Goal: Task Accomplishment & Management: Manage account settings

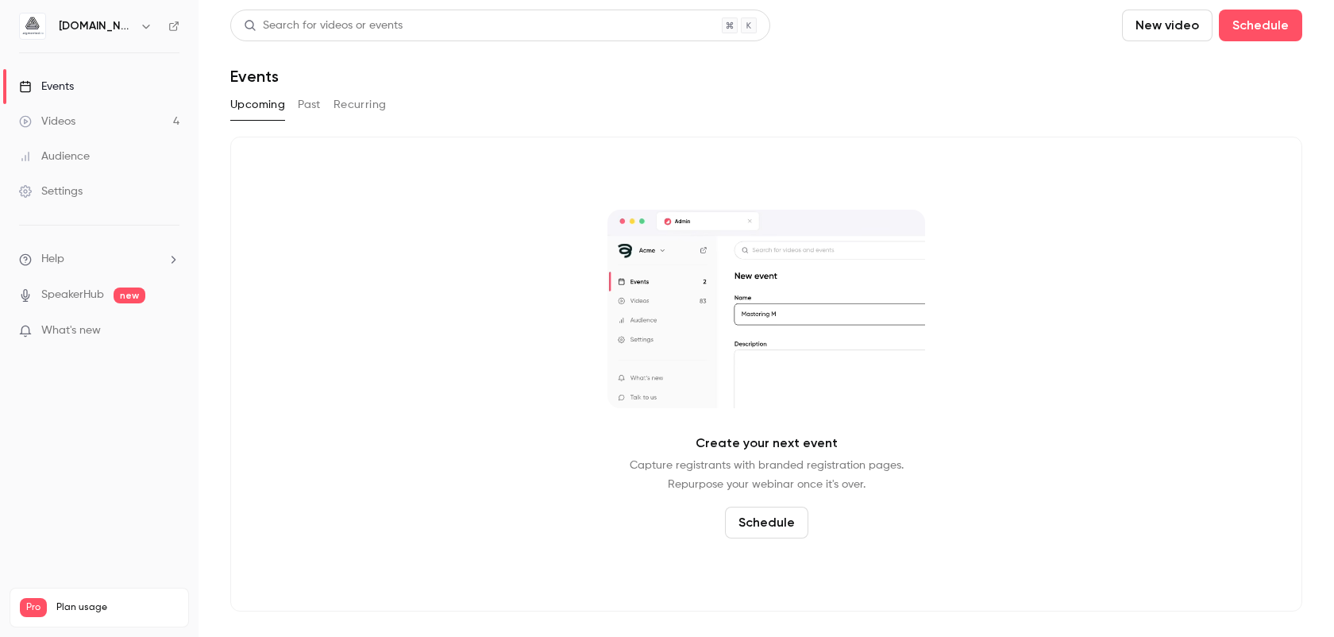
click at [79, 14] on div "[DOMAIN_NAME]" at bounding box center [99, 26] width 160 height 27
click at [87, 26] on h6 "[DOMAIN_NAME]" at bounding box center [96, 26] width 75 height 16
click at [125, 20] on h6 "[DOMAIN_NAME]" at bounding box center [96, 26] width 75 height 16
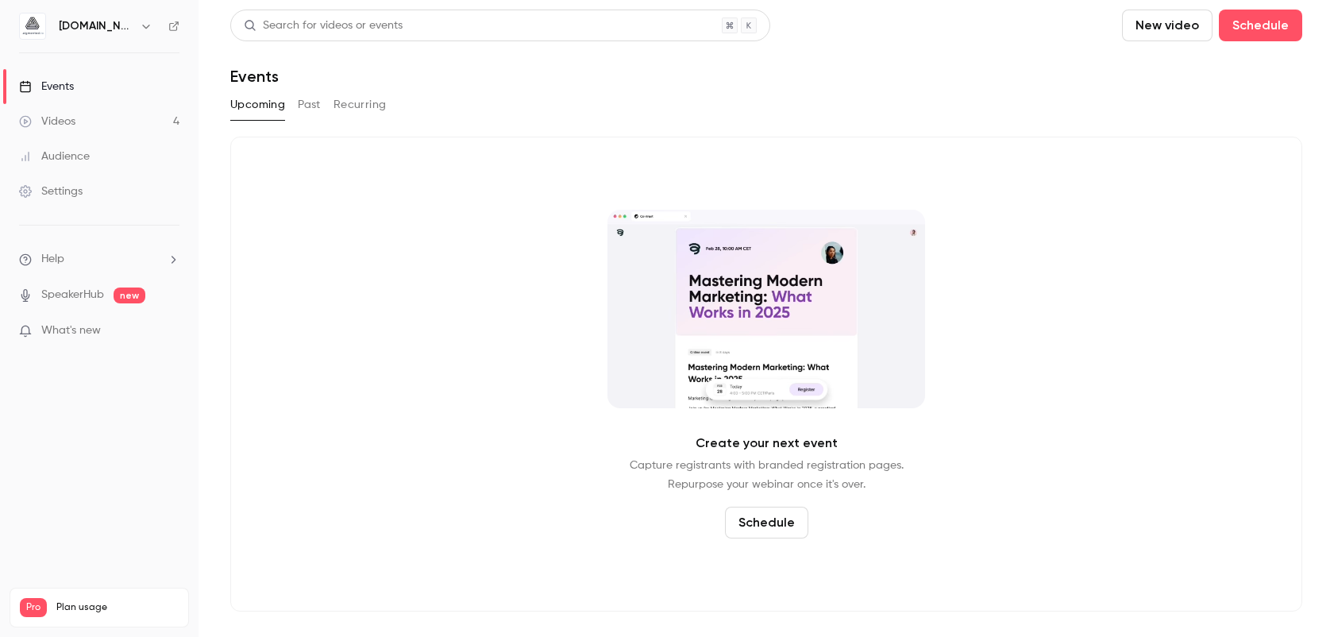
click at [145, 21] on icon "button" at bounding box center [146, 26] width 13 height 13
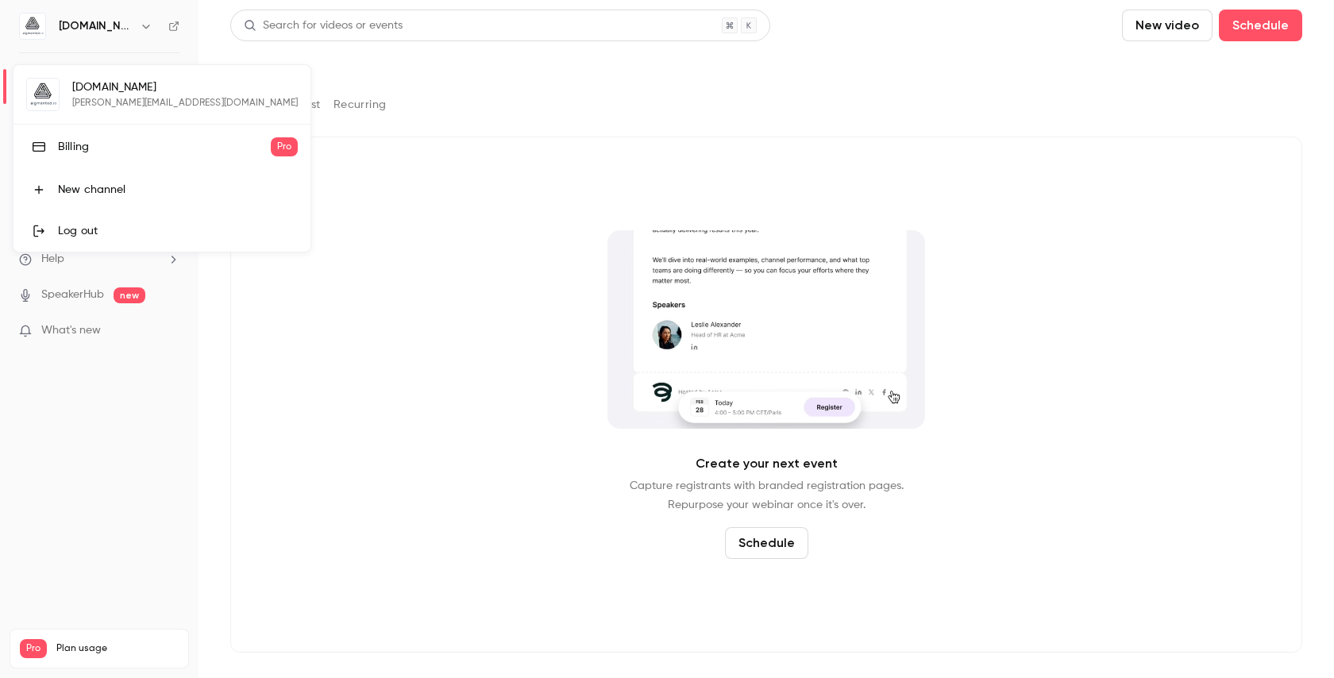
click at [88, 222] on link "Log out" at bounding box center [162, 230] width 297 height 41
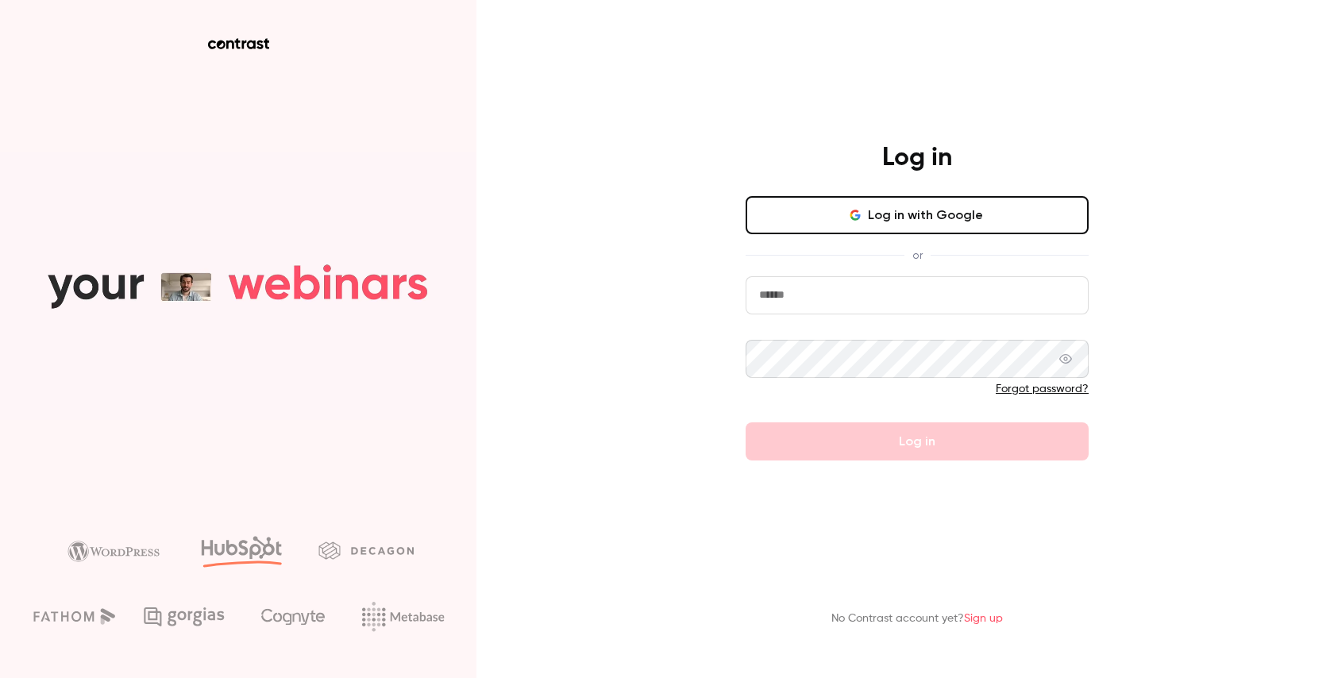
type input "**********"
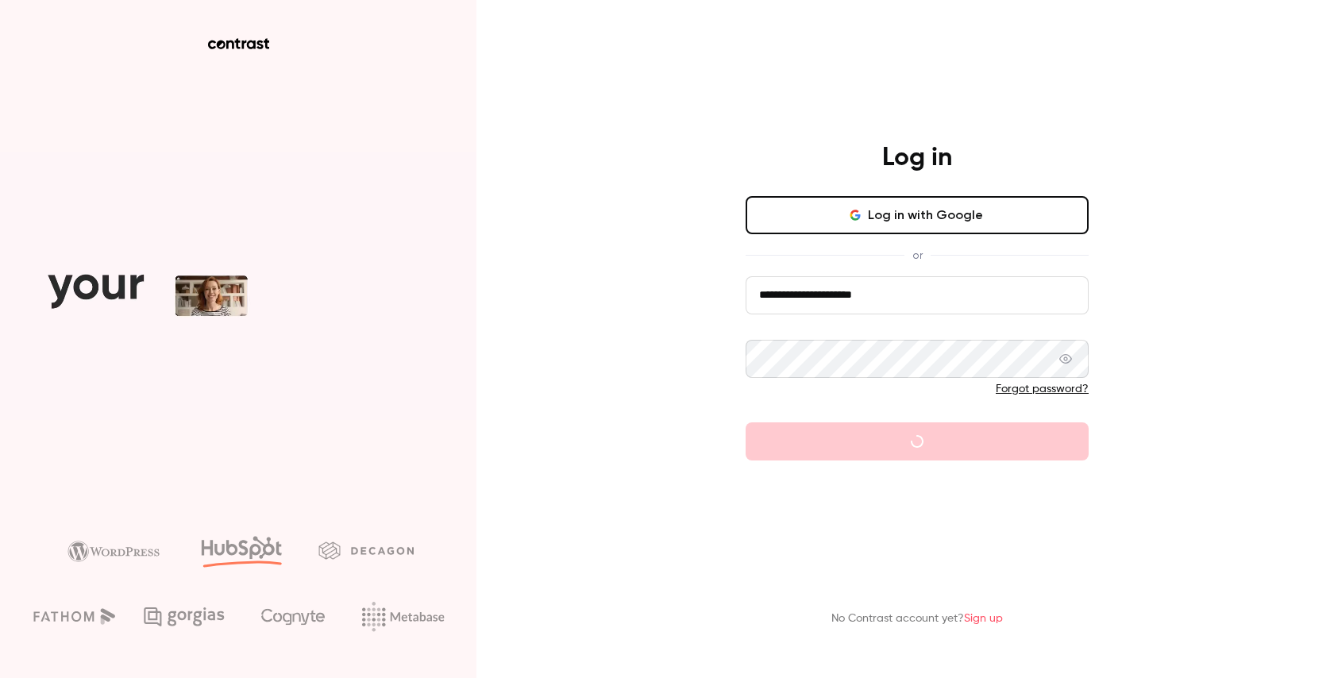
click at [766, 290] on input "**********" at bounding box center [917, 295] width 343 height 38
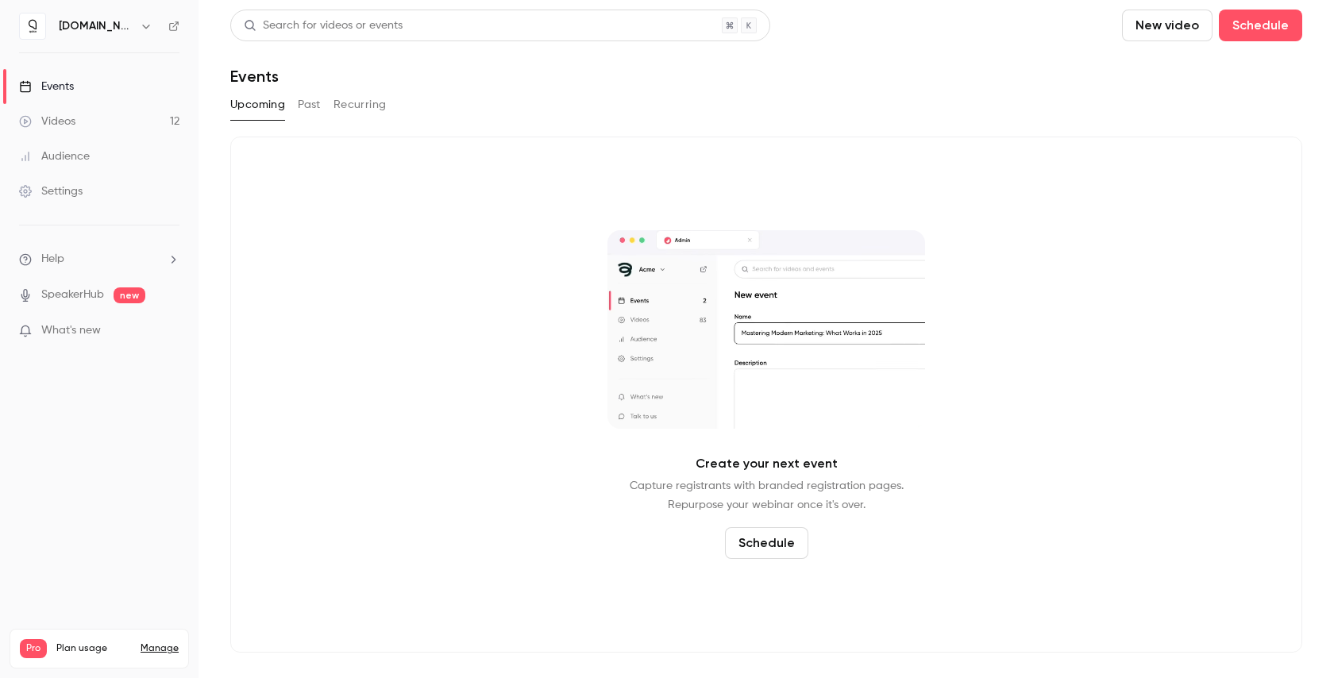
click at [59, 182] on link "Settings" at bounding box center [99, 191] width 199 height 35
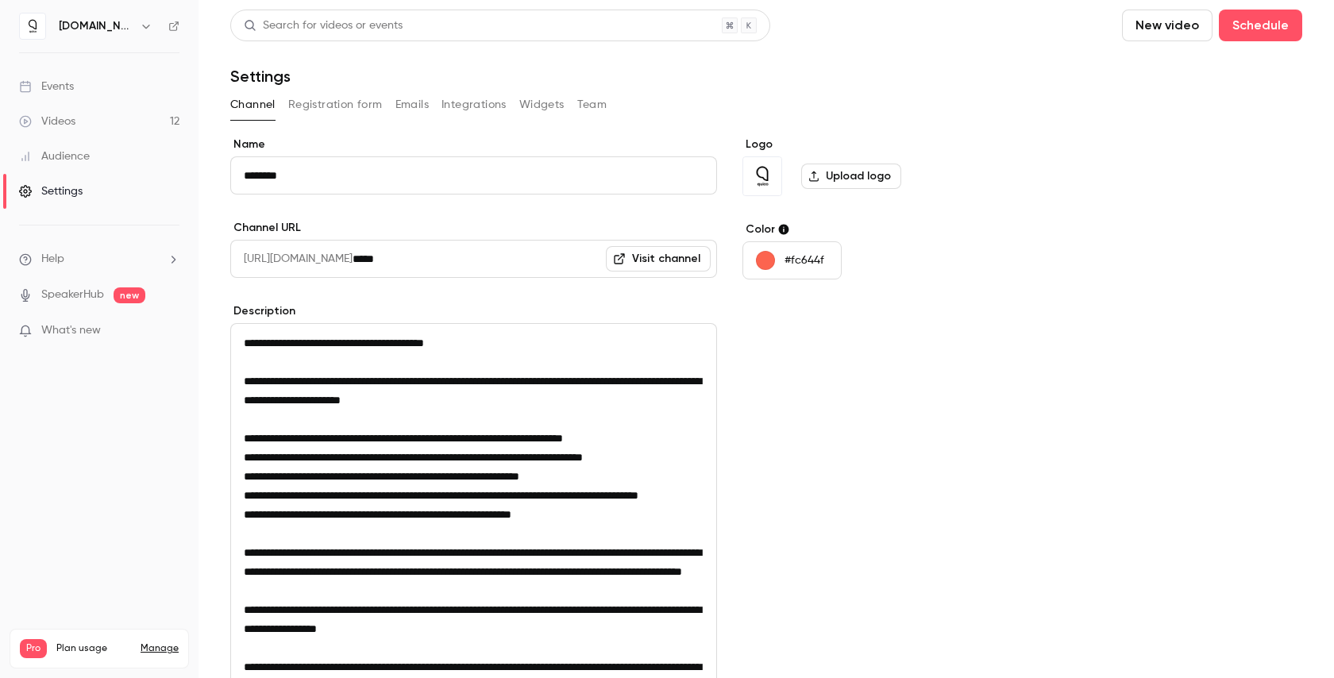
click at [318, 106] on button "Registration form" at bounding box center [335, 104] width 95 height 25
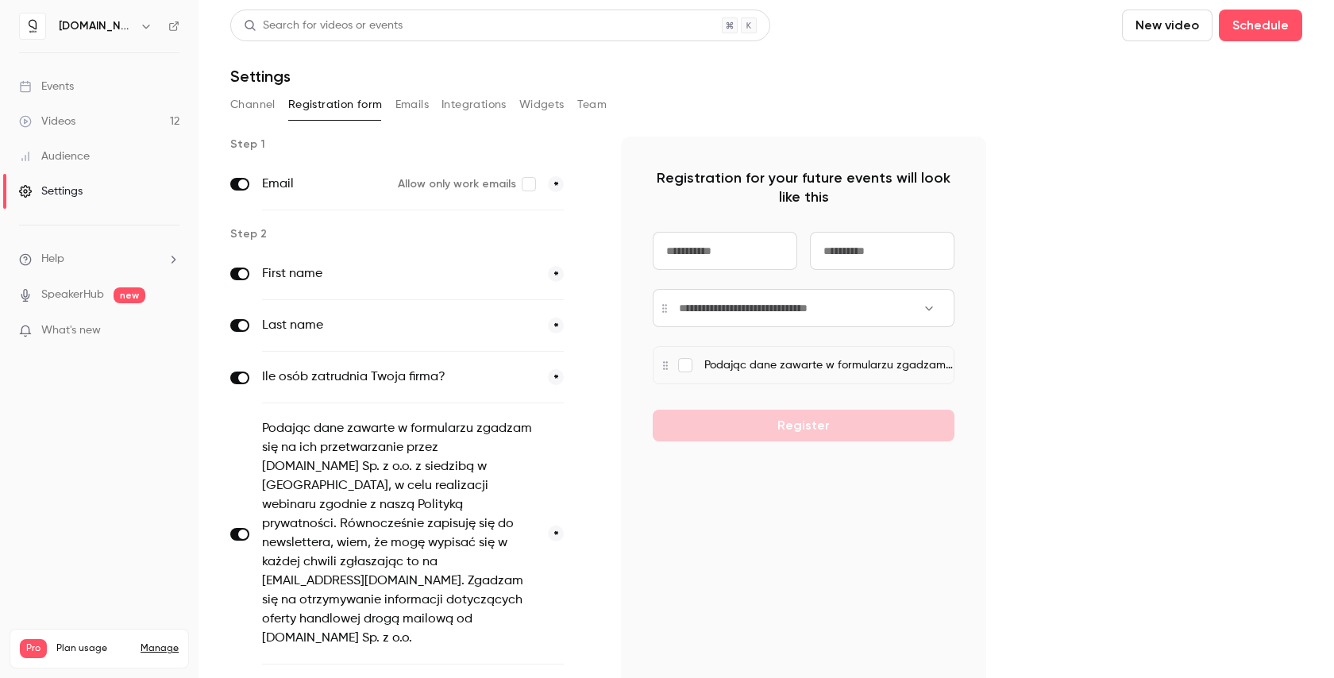
click at [407, 112] on button "Emails" at bounding box center [412, 104] width 33 height 25
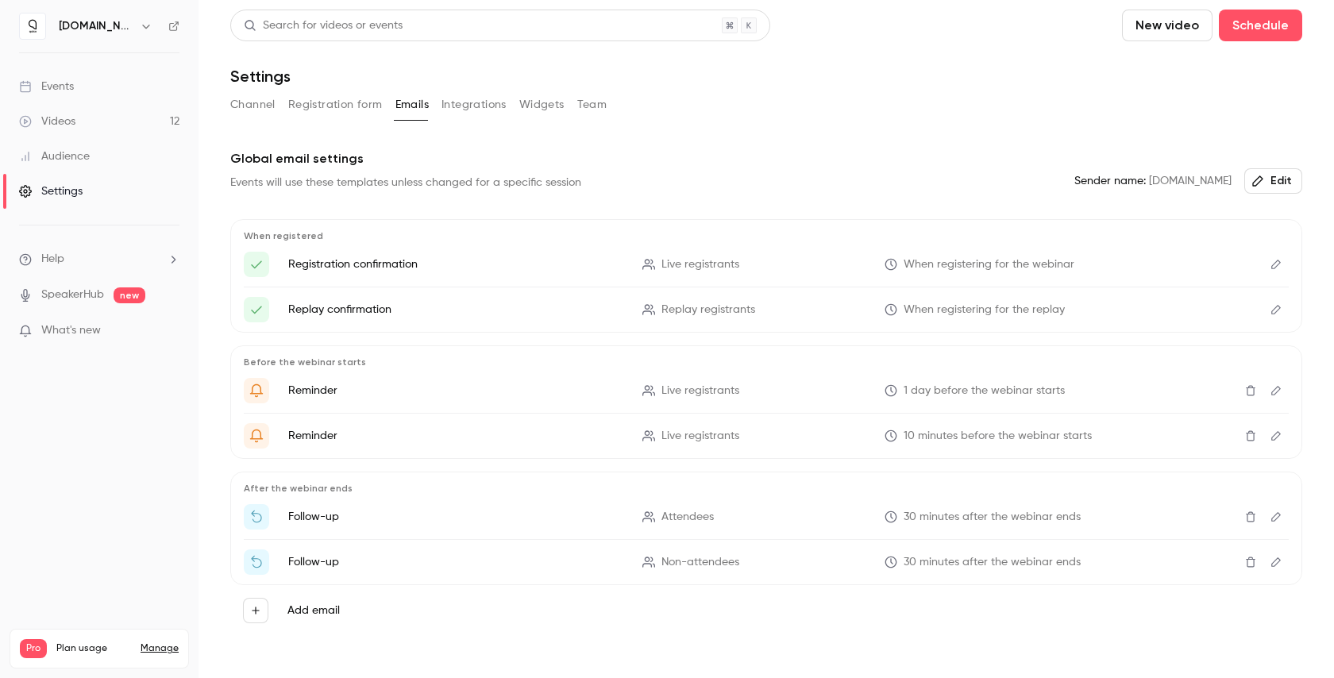
click at [469, 114] on button "Integrations" at bounding box center [474, 104] width 65 height 25
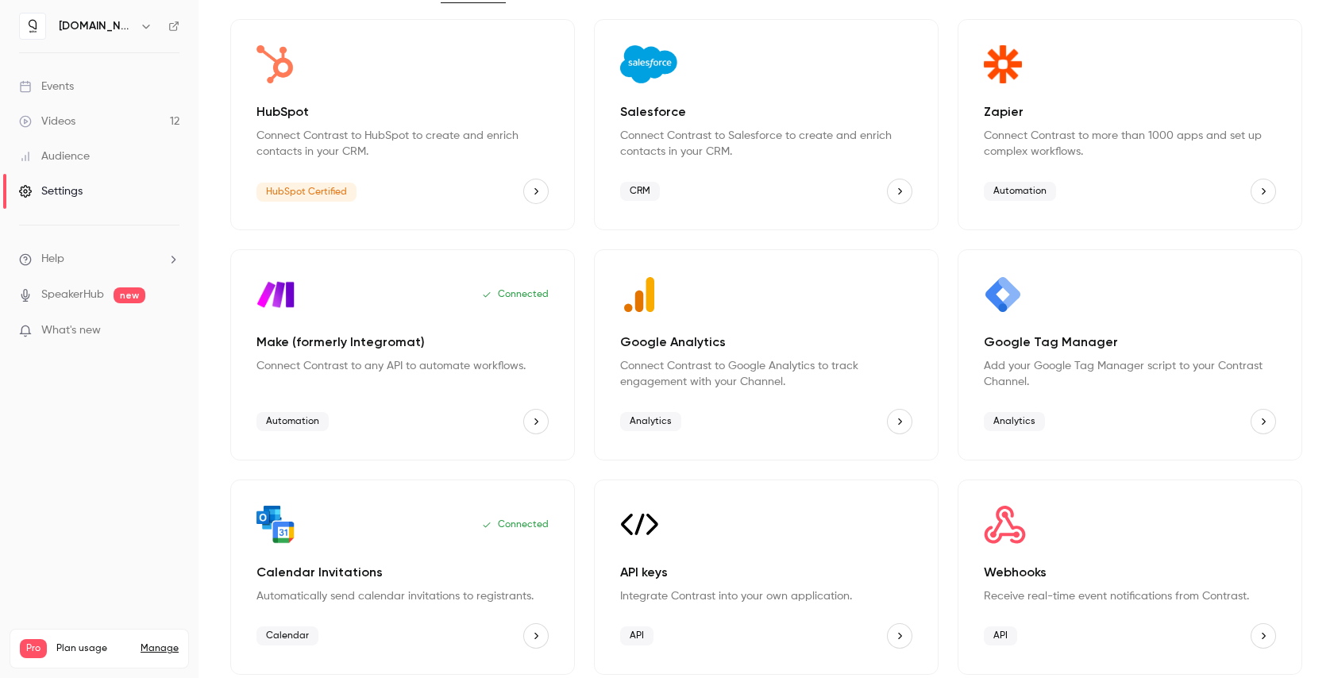
scroll to position [116, 0]
click at [798, 411] on div "Analytics" at bounding box center [766, 423] width 292 height 25
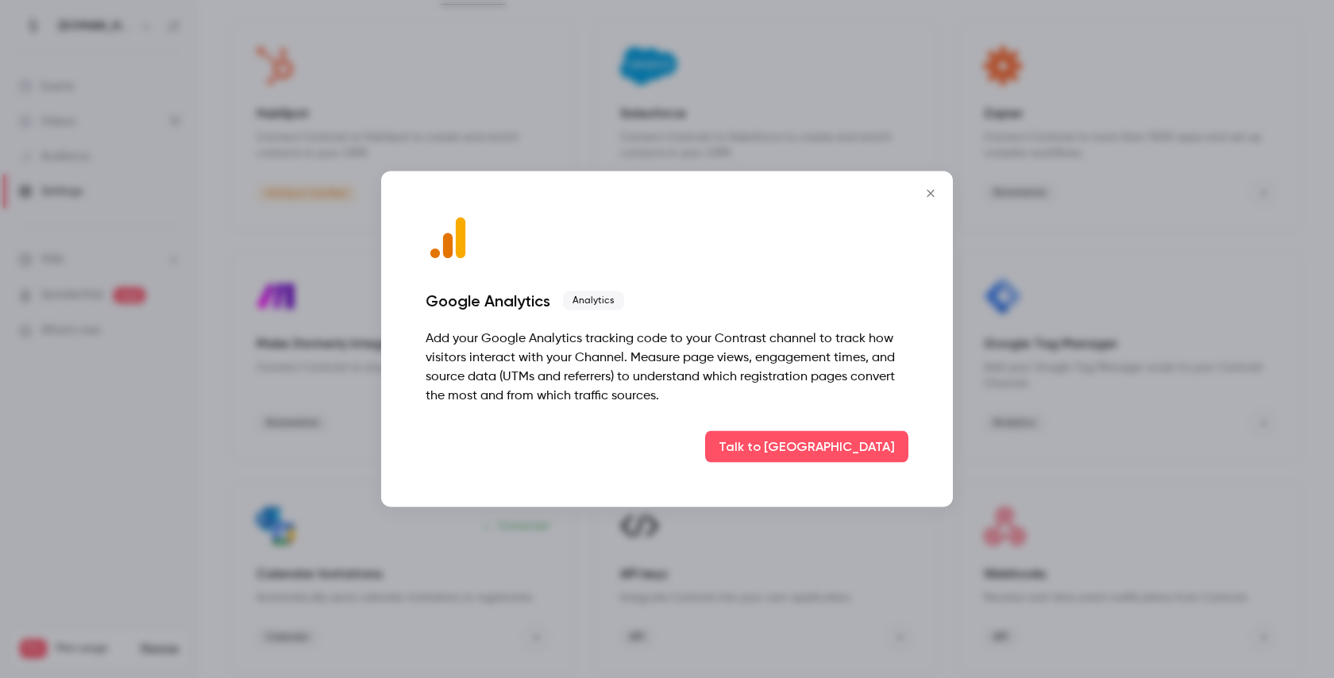
click at [934, 192] on icon "Close" at bounding box center [930, 193] width 19 height 13
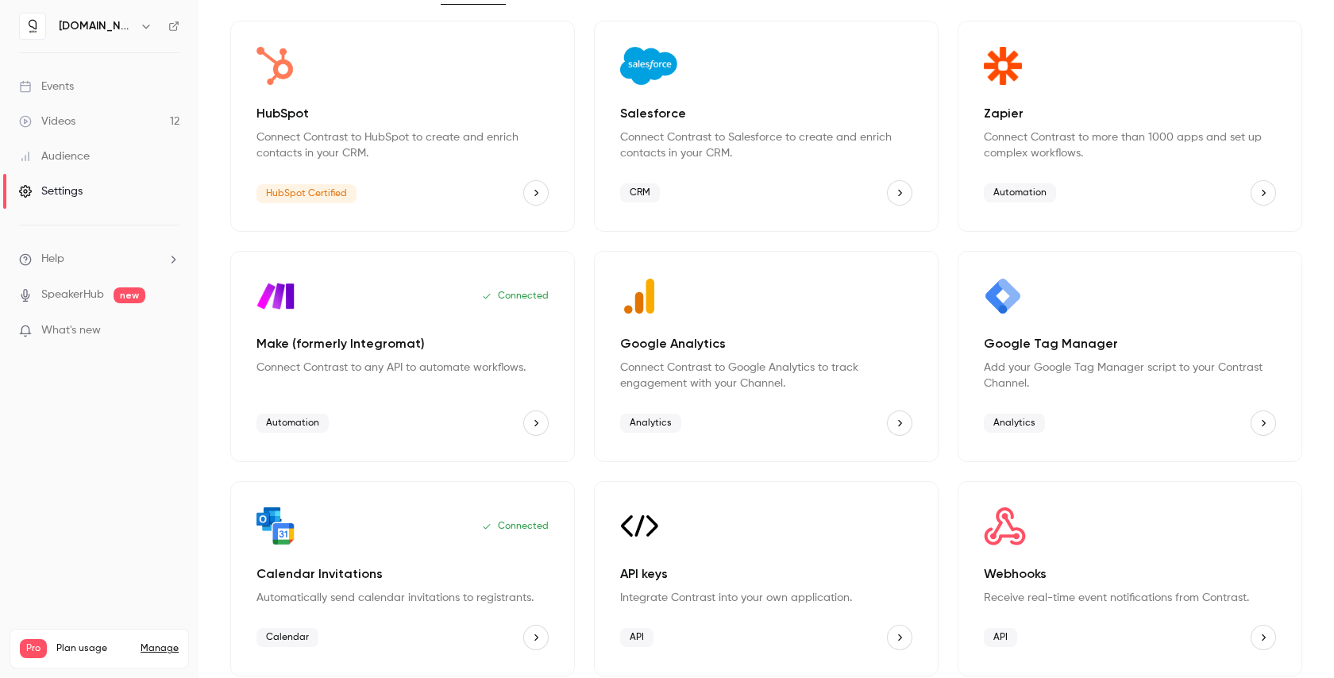
click at [167, 477] on nav "[DOMAIN_NAME] Events Videos 12 Audience Settings Help SpeakerHub new What's new…" at bounding box center [99, 339] width 199 height 678
click at [703, 392] on div "Google Analytics Connect Contrast to Google Analytics to track engagement with …" at bounding box center [766, 356] width 345 height 211
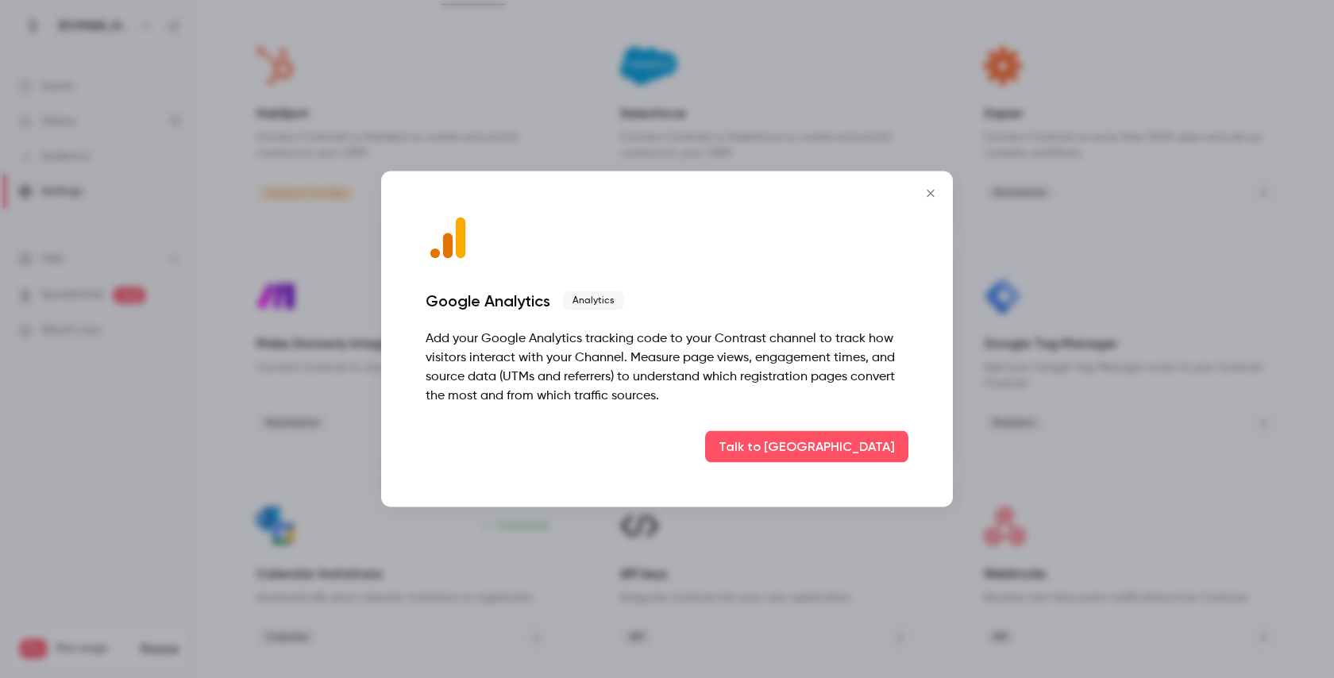
click at [932, 192] on icon "Close" at bounding box center [930, 193] width 19 height 13
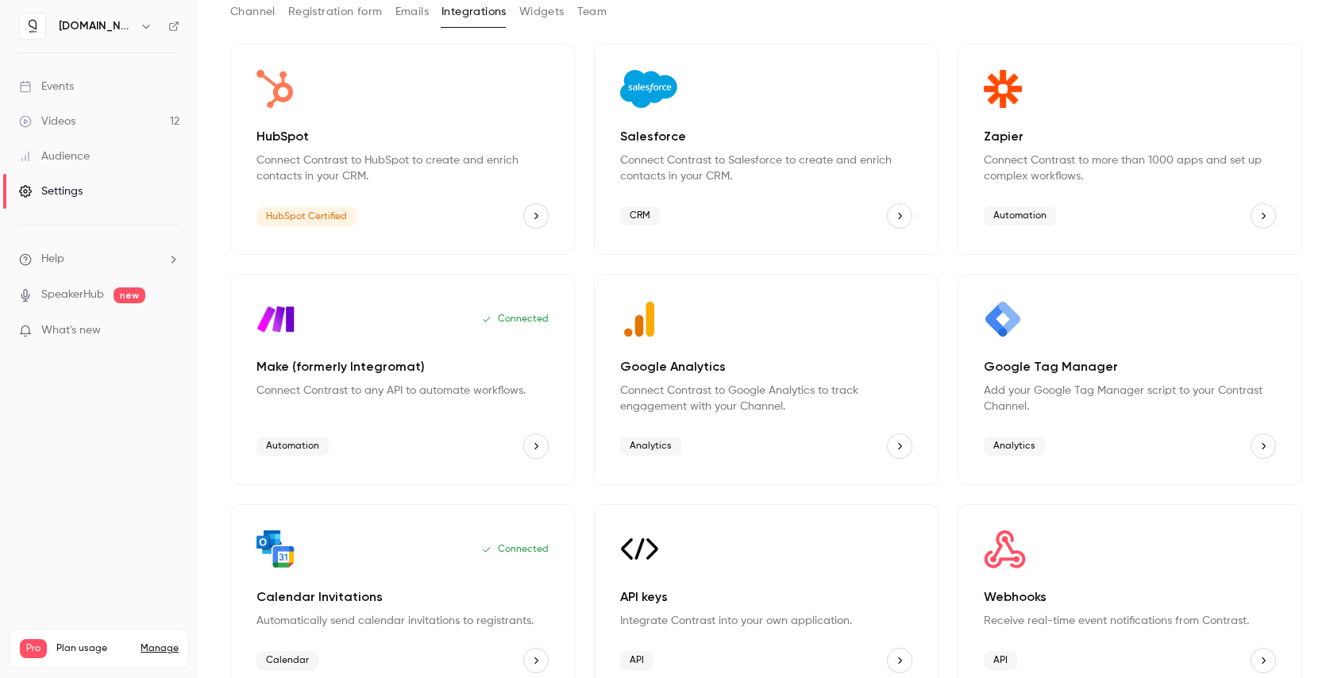
scroll to position [83, 0]
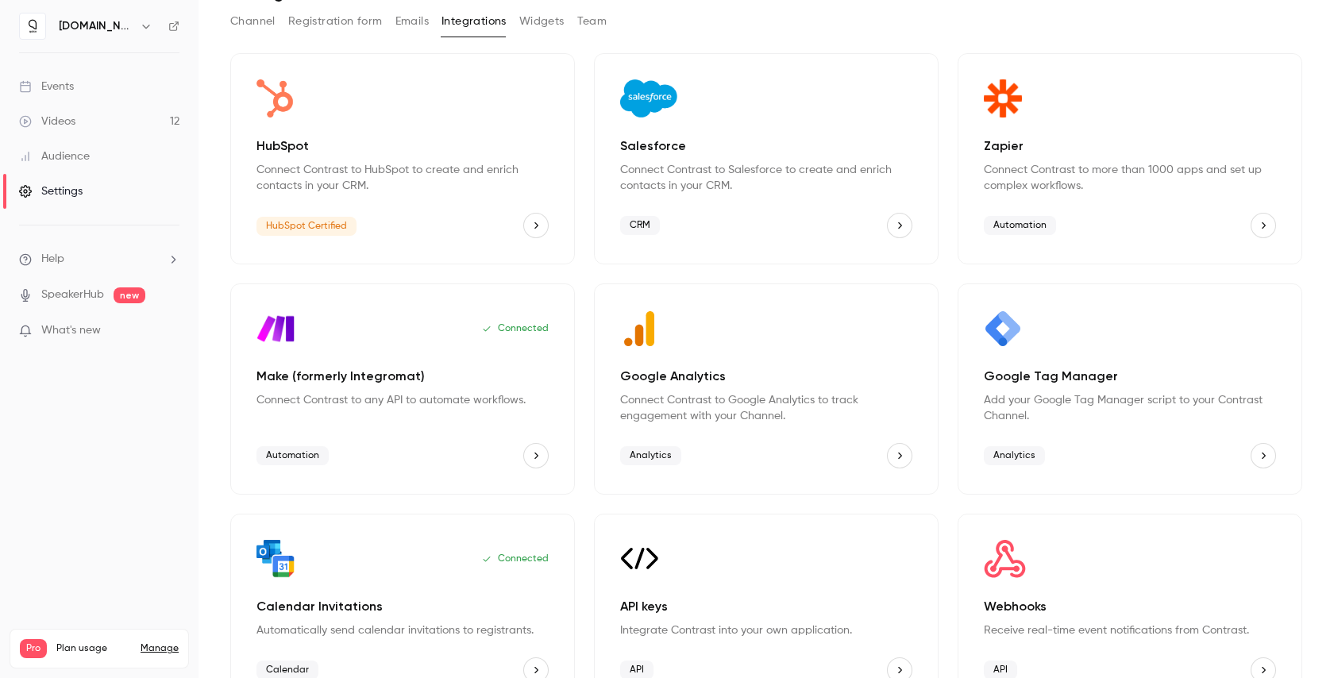
click at [898, 454] on icon "Google Analytics" at bounding box center [900, 456] width 4 height 6
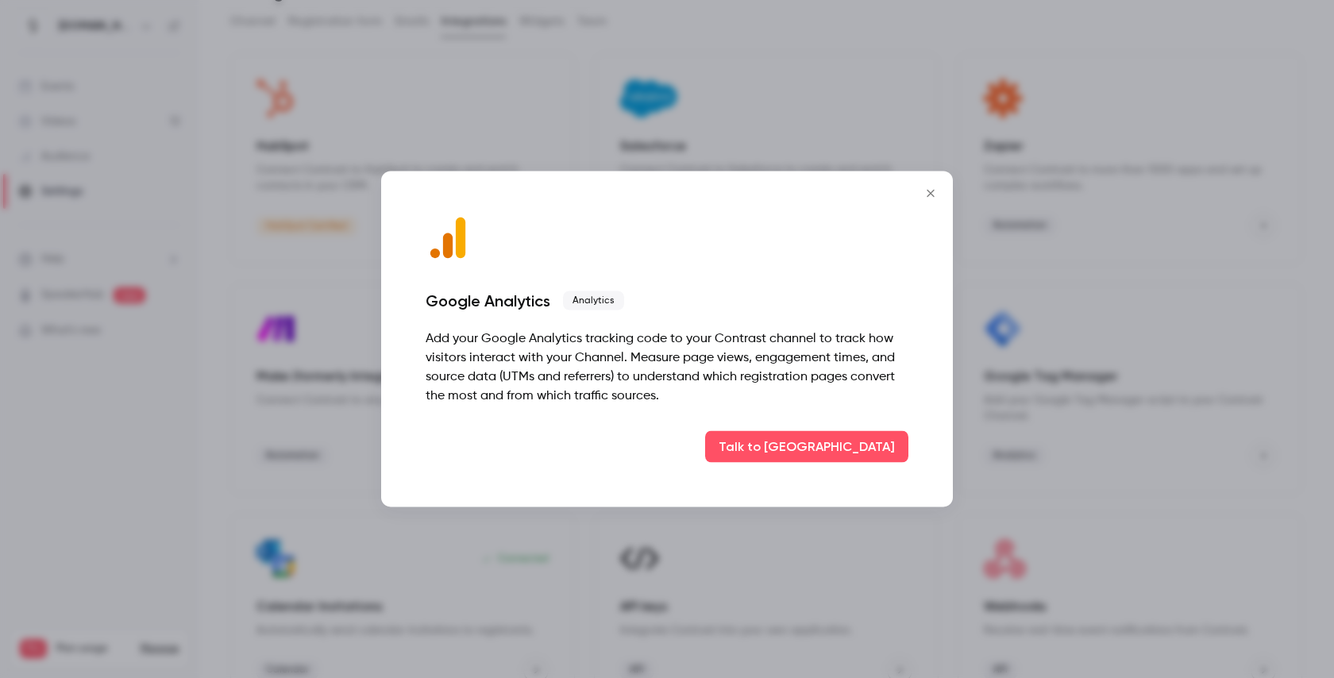
click at [932, 194] on icon "Close" at bounding box center [930, 193] width 19 height 13
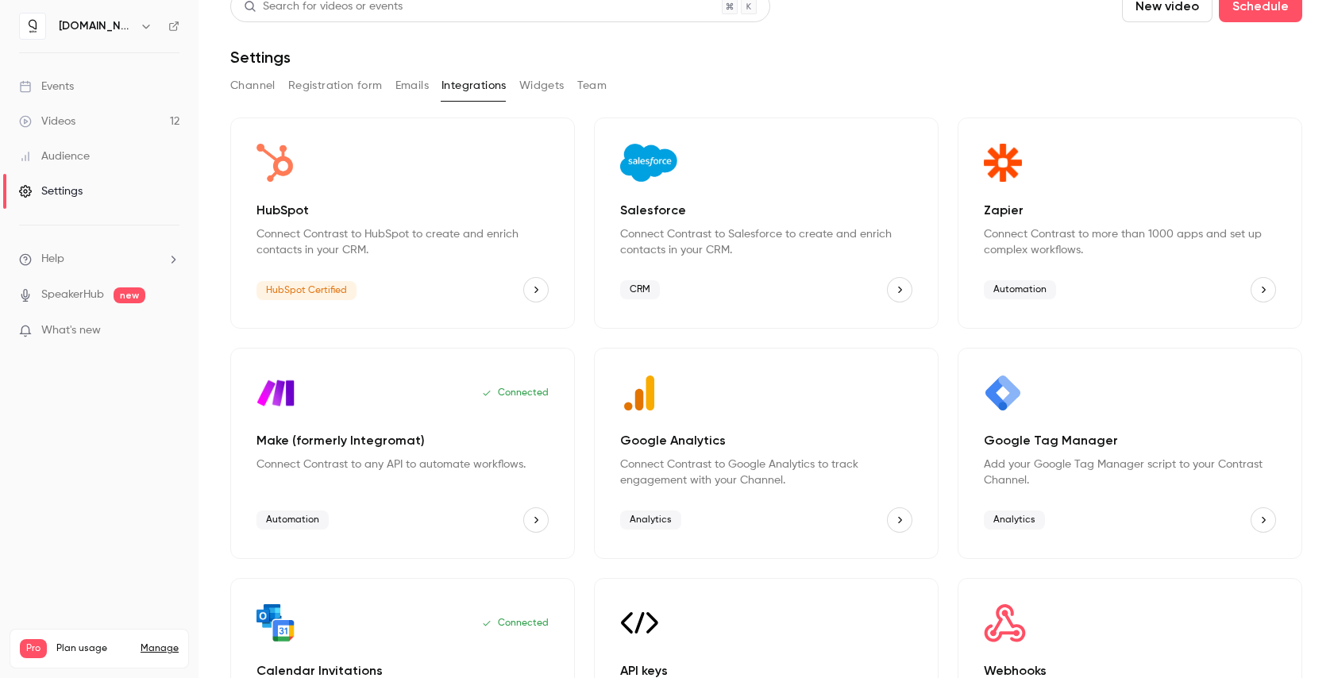
scroll to position [0, 0]
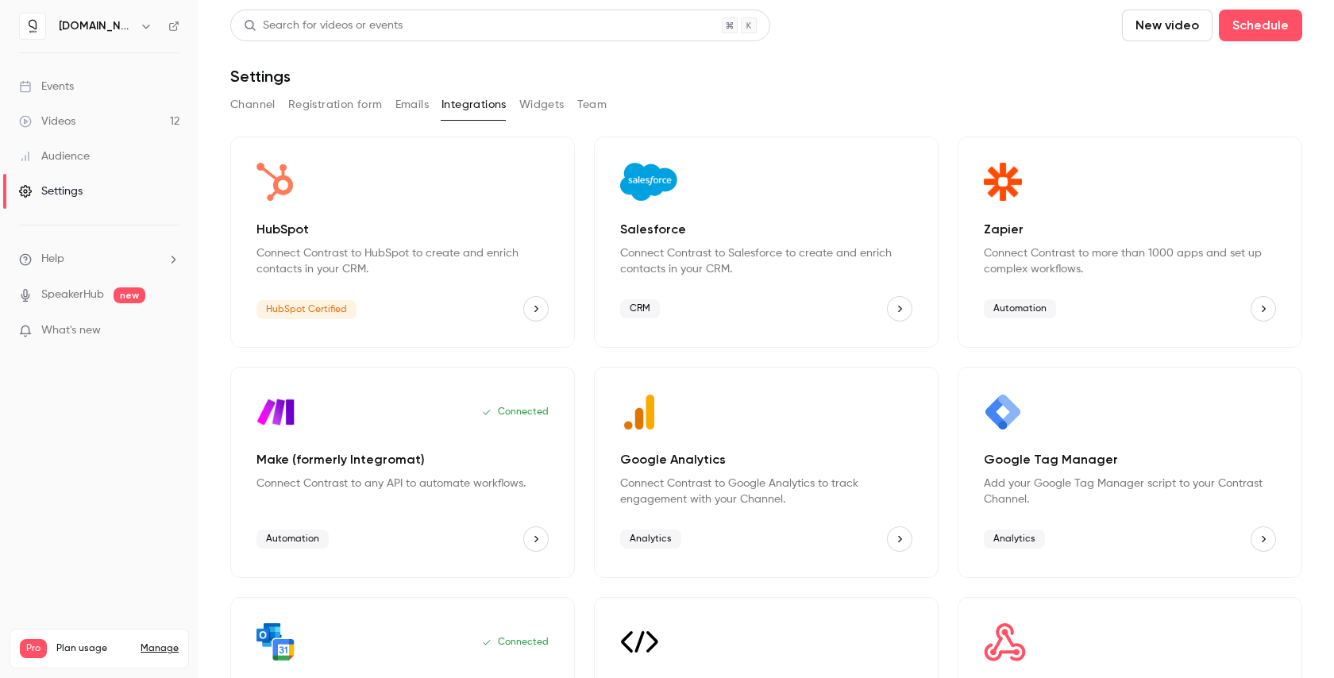
click at [743, 427] on div "Google Analytics" at bounding box center [766, 412] width 292 height 38
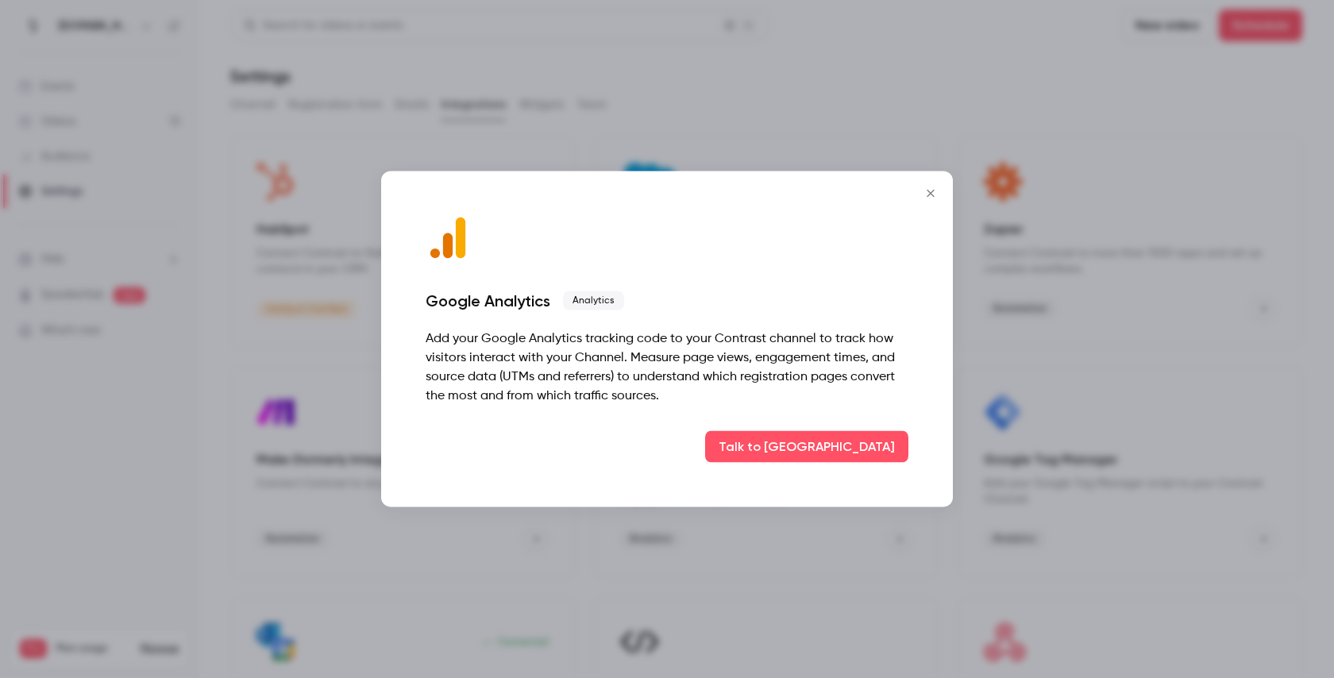
click at [932, 204] on button "Close" at bounding box center [931, 194] width 32 height 32
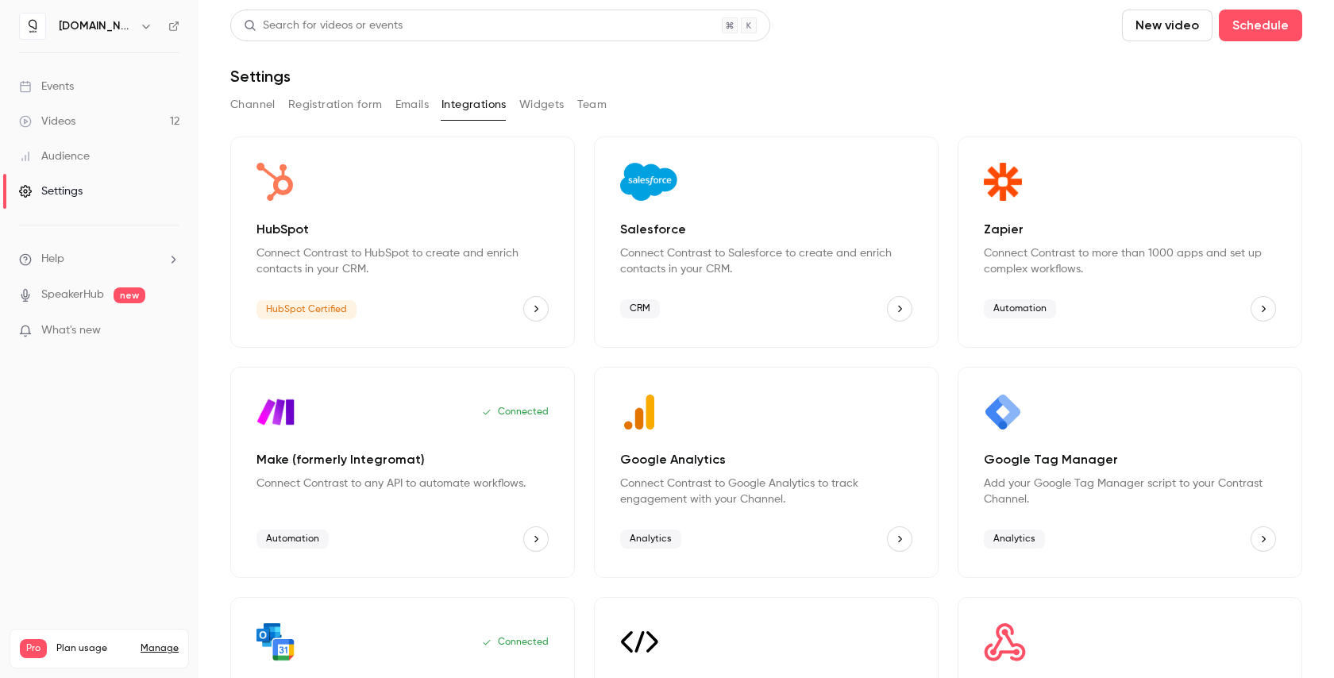
click at [60, 135] on link "Videos 12" at bounding box center [99, 121] width 199 height 35
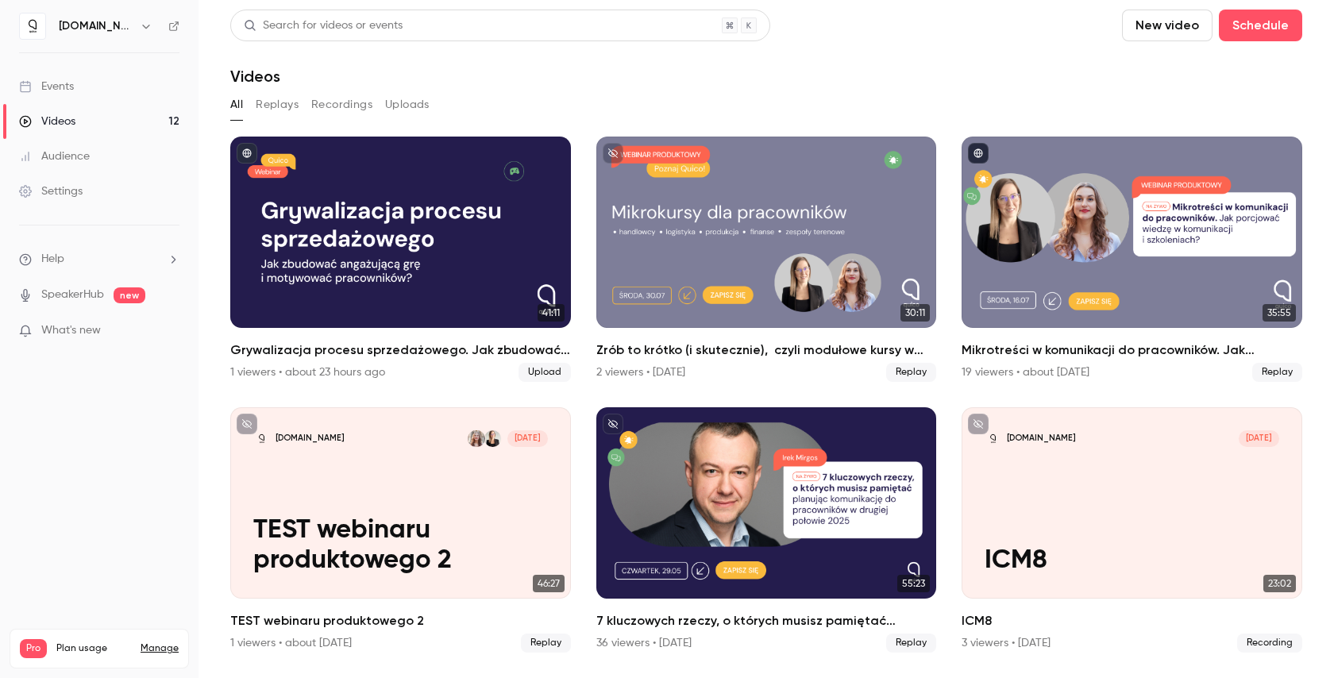
click at [86, 154] on div "Audience" at bounding box center [54, 157] width 71 height 16
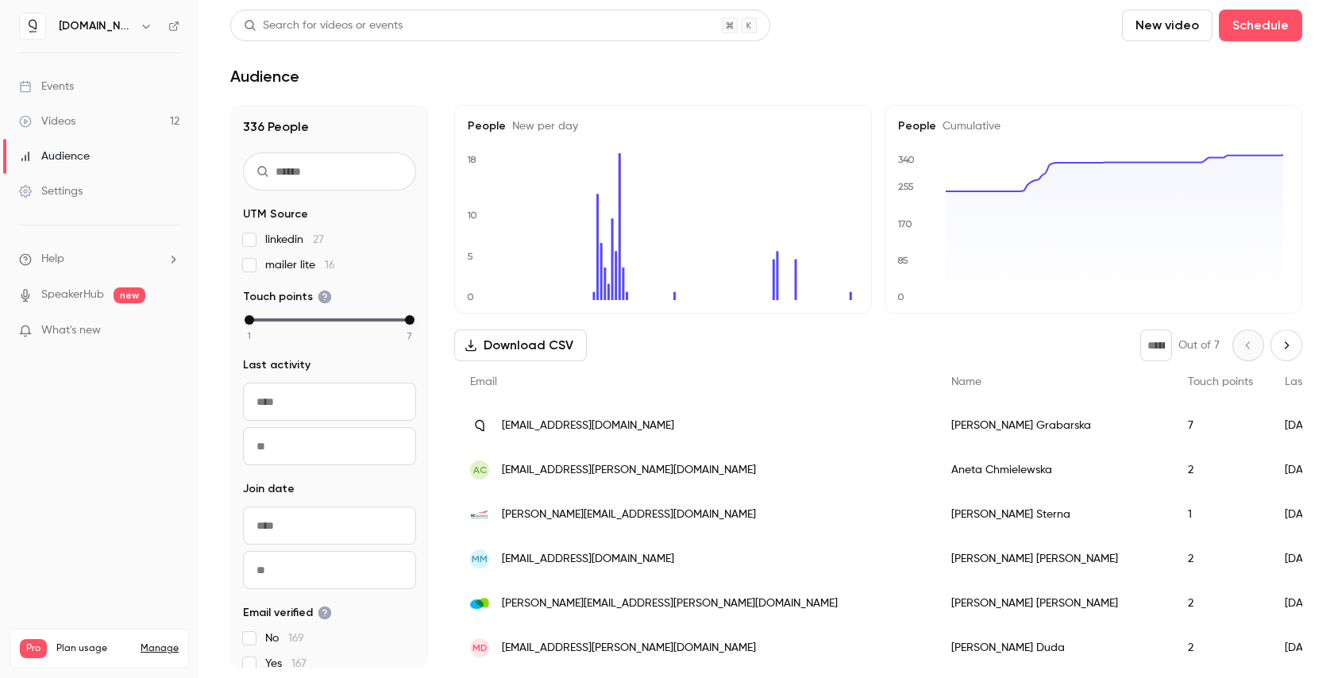
click at [64, 85] on div "Events" at bounding box center [46, 87] width 55 height 16
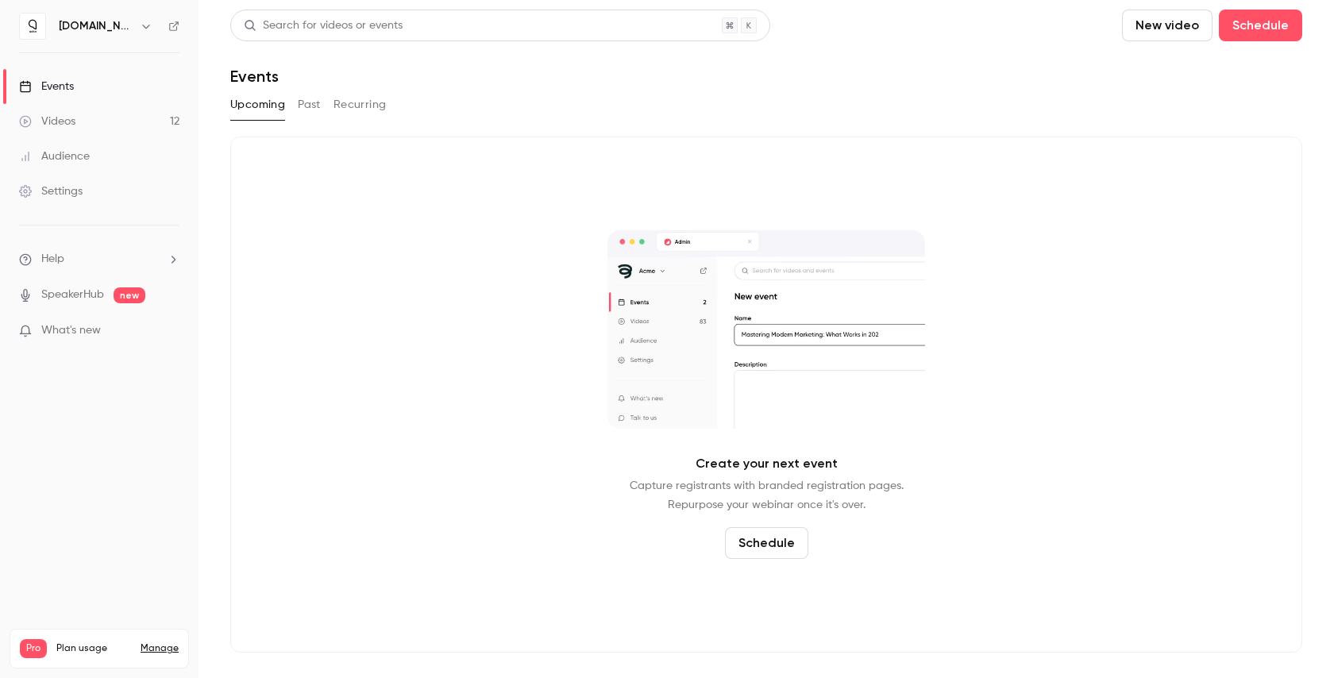
click at [98, 112] on link "Videos 12" at bounding box center [99, 121] width 199 height 35
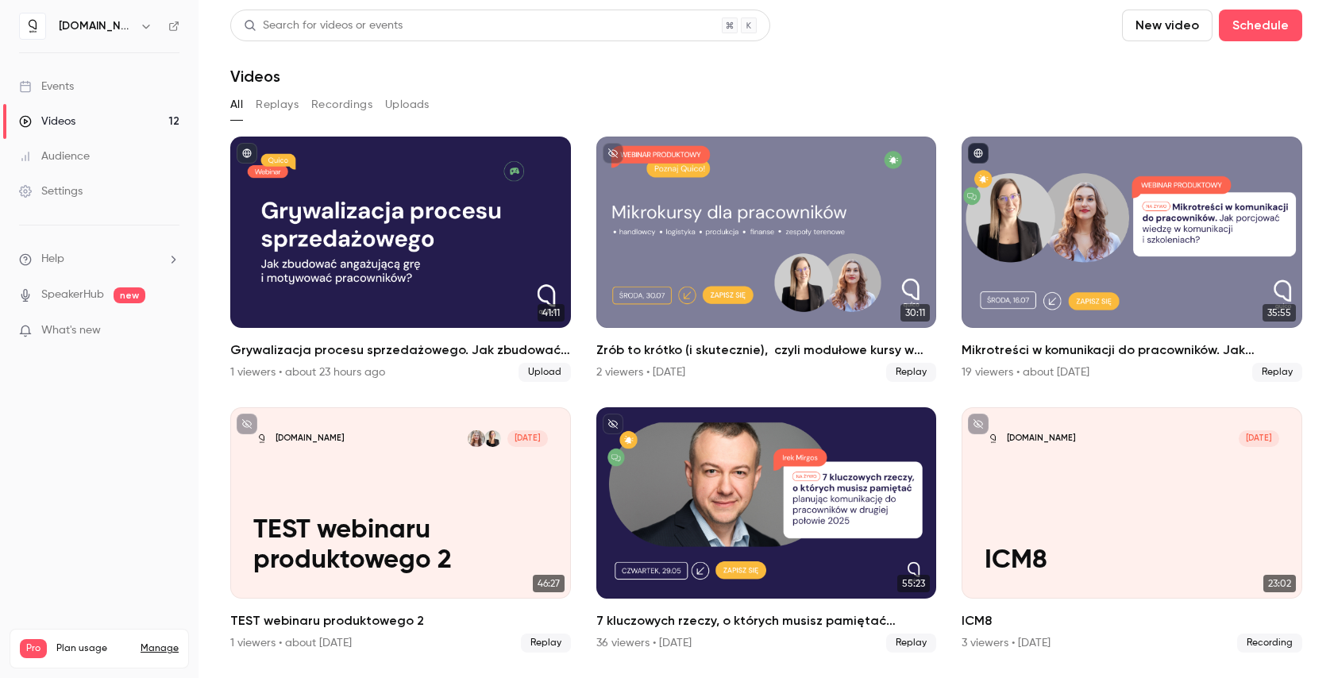
click at [100, 147] on link "Audience" at bounding box center [99, 156] width 199 height 35
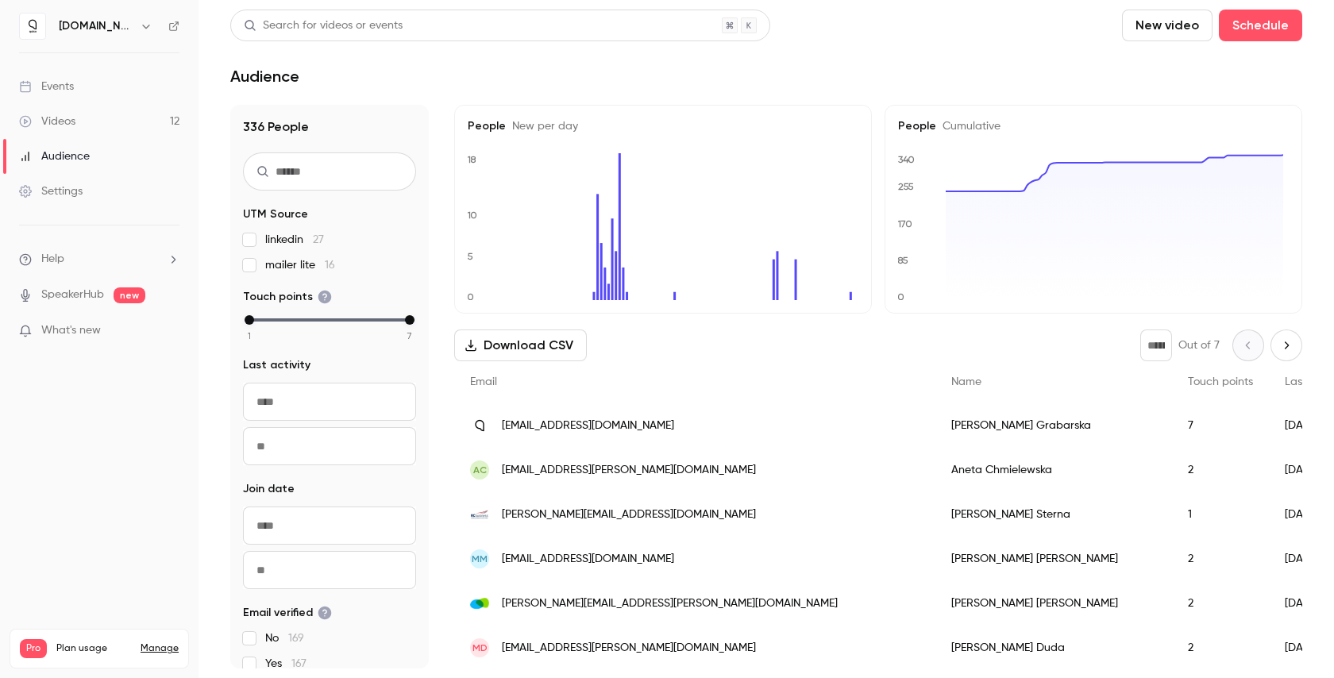
click at [205, 437] on main "Search for videos or events New video Schedule Audience 336 People UTM Source l…" at bounding box center [767, 339] width 1136 height 678
click at [196, 351] on ul "Help SpeakerHub new What's new" at bounding box center [99, 297] width 199 height 142
click at [174, 257] on icon "help-dropdown-opener" at bounding box center [174, 259] width 4 height 7
click at [202, 369] on div at bounding box center [667, 339] width 1334 height 678
click at [97, 105] on link "Videos 12" at bounding box center [99, 121] width 199 height 35
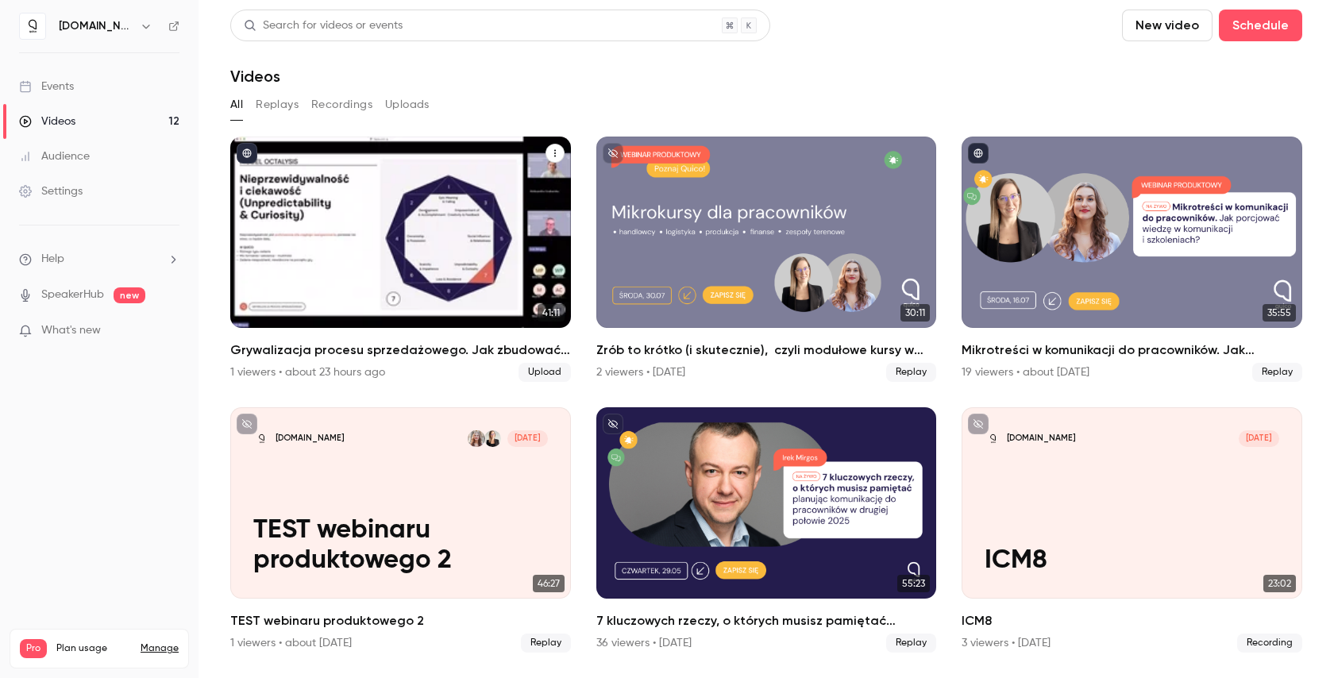
click at [385, 264] on div "Grywalizacja procesu sprzedażowego. Jak zbudować angażującą grę  i motywować pr…" at bounding box center [400, 232] width 341 height 191
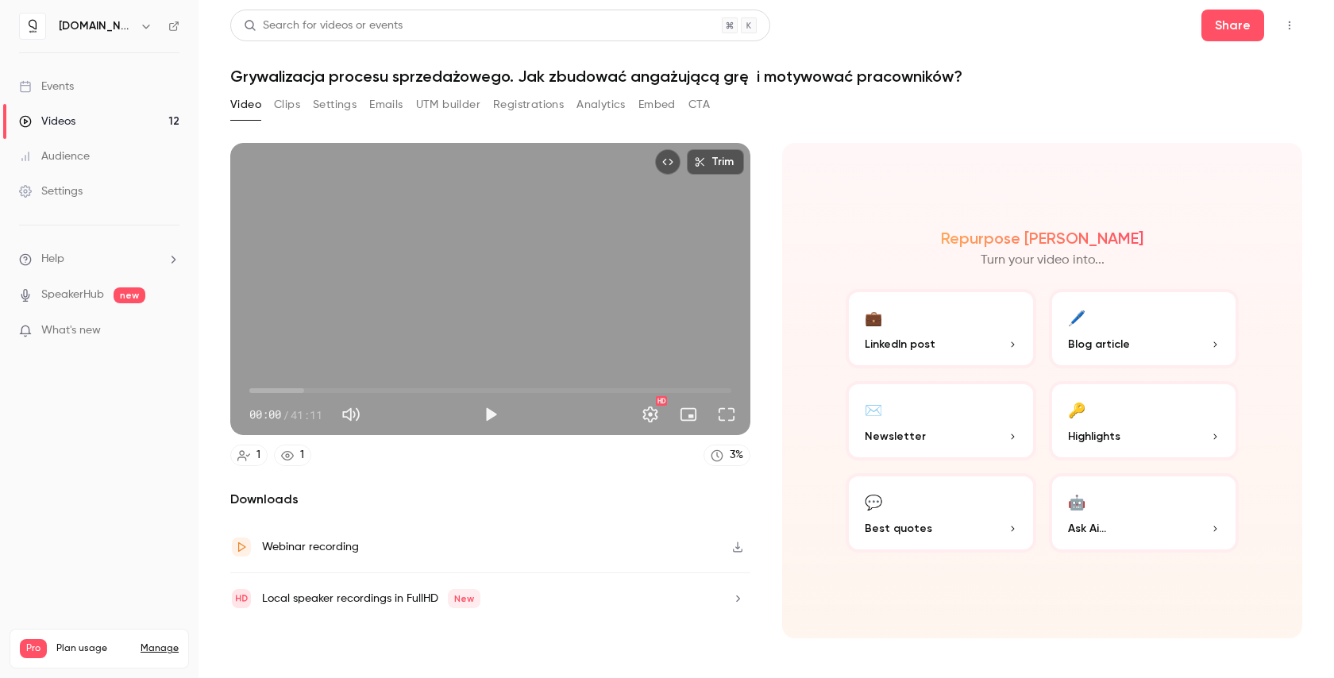
click at [662, 110] on button "Embed" at bounding box center [657, 104] width 37 height 25
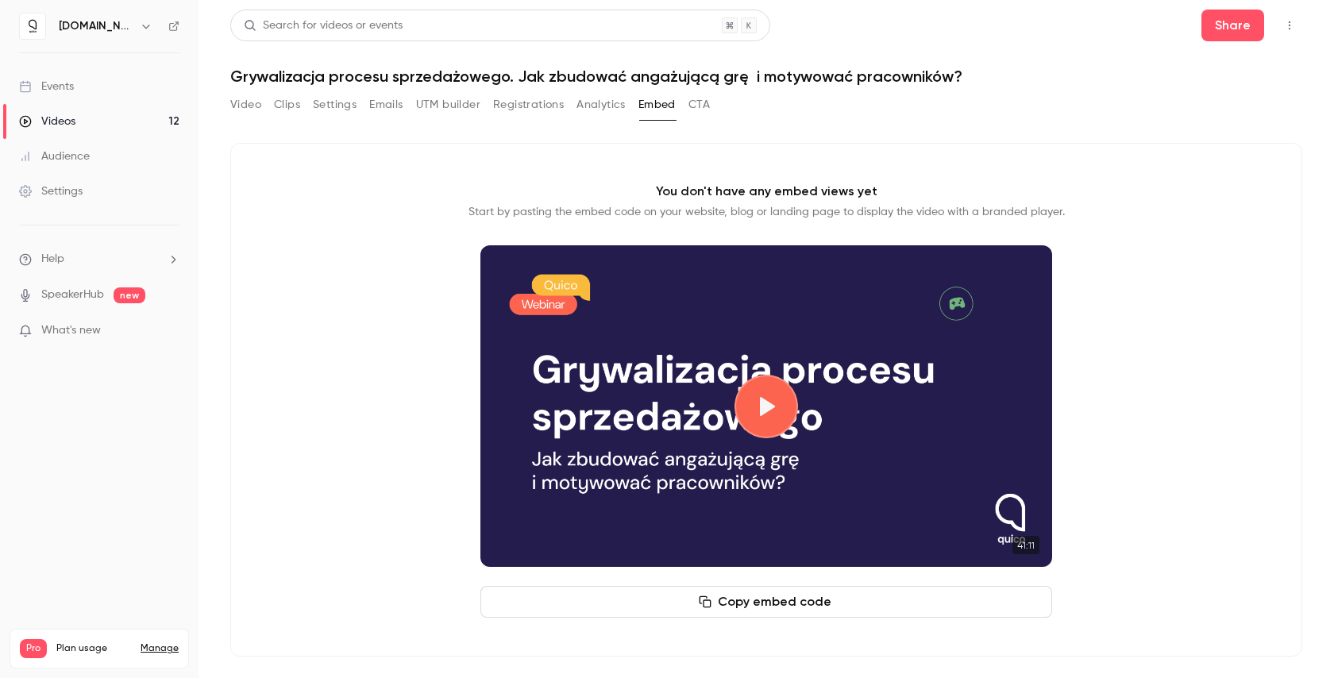
scroll to position [4, 0]
